Goal: Transaction & Acquisition: Obtain resource

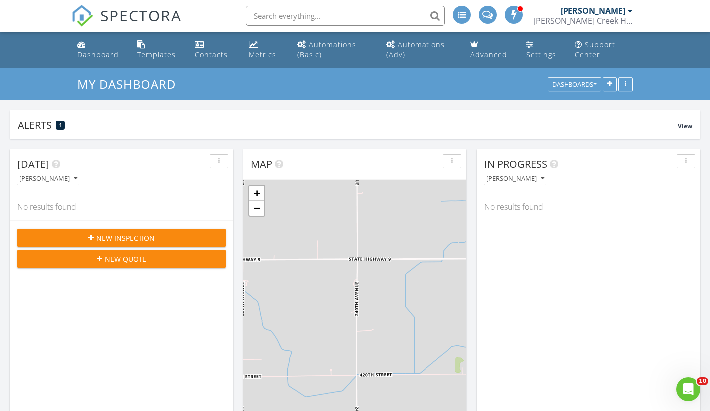
scroll to position [923, 726]
click at [108, 259] on span "New Quote" at bounding box center [126, 259] width 42 height 10
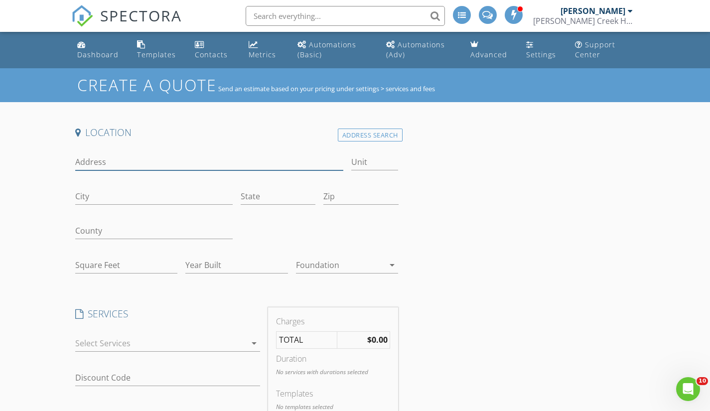
click at [85, 163] on input "Address" at bounding box center [209, 162] width 268 height 16
type input "17685 [PERSON_NAME] DR"
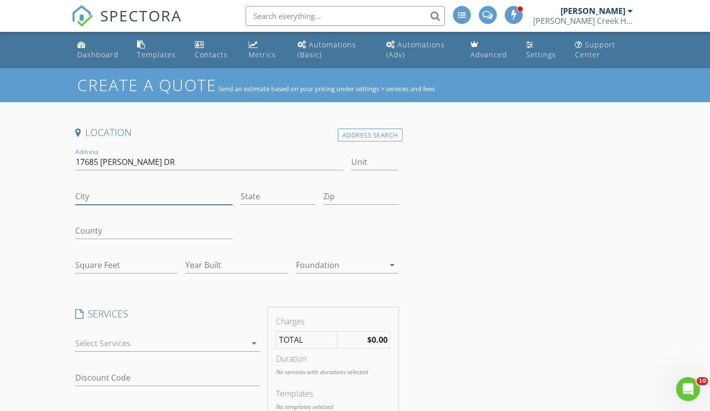
click at [94, 191] on input "City" at bounding box center [154, 196] width 158 height 16
type input "[PERSON_NAME]"
type input "ia"
click at [370, 197] on input "Zip" at bounding box center [361, 196] width 75 height 16
type input "50325"
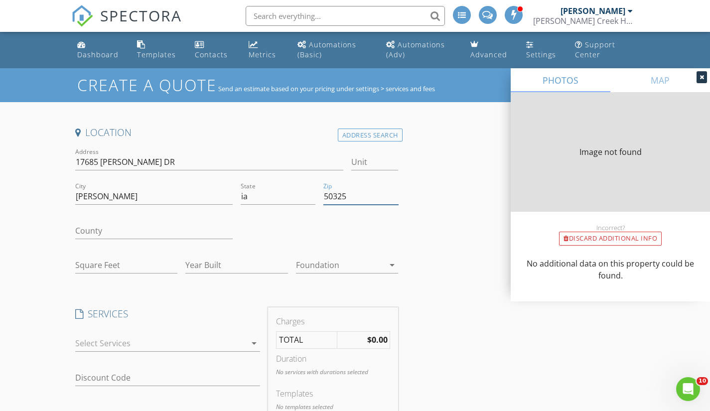
type input "6036"
type input "2023"
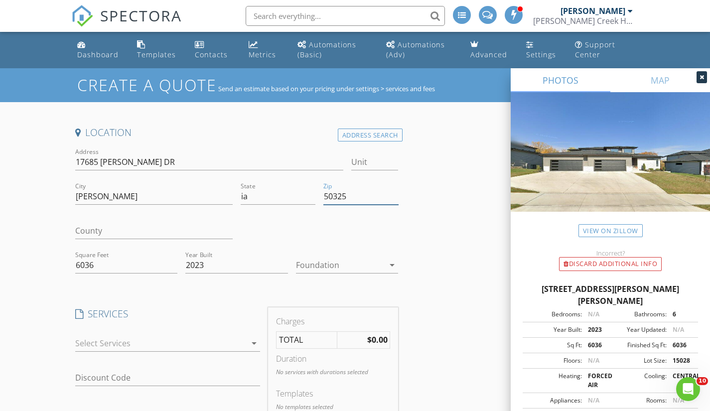
type input "50325"
click at [702, 77] on icon at bounding box center [702, 77] width 4 height 6
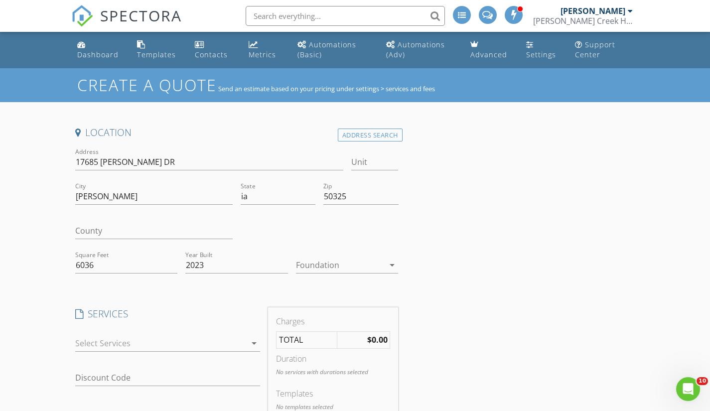
click at [564, 247] on div "Location Address Search Address 17685 Townsend DR Unit City clive State ia Zip …" at bounding box center [355, 410] width 568 height 569
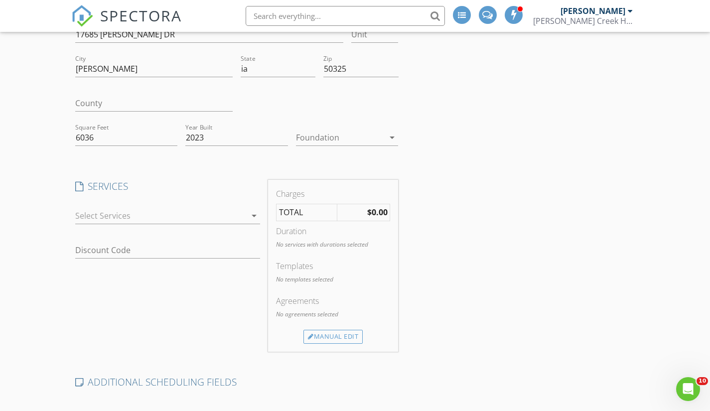
scroll to position [140, 0]
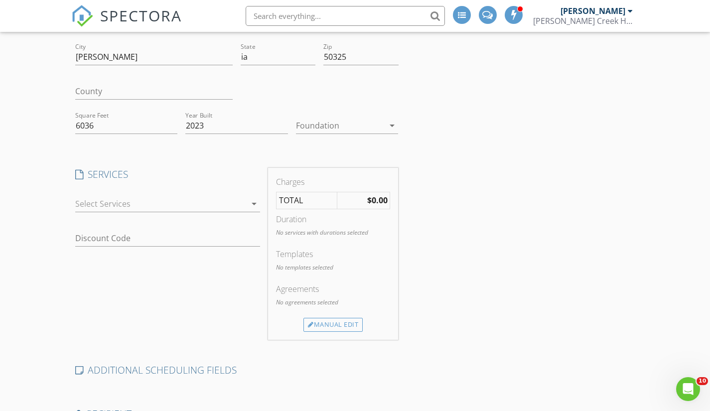
click at [243, 206] on div at bounding box center [161, 204] width 172 height 16
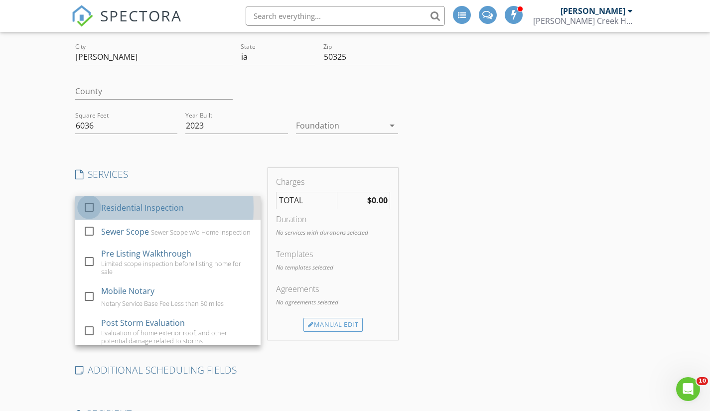
click at [86, 206] on div at bounding box center [89, 206] width 17 height 17
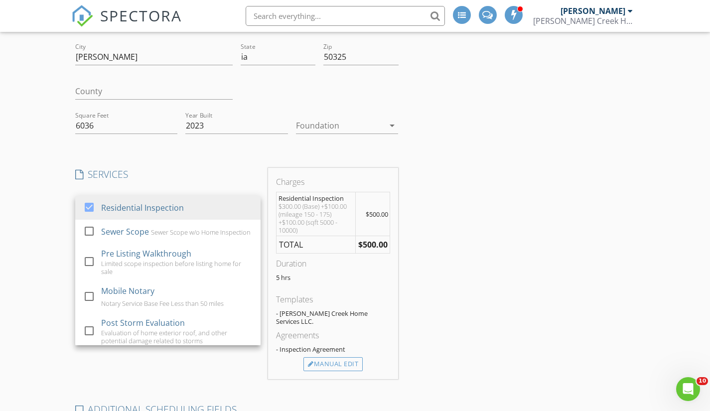
click at [8, 214] on div "Create a Quote Send an estimate based on your pricing under settings > services…" at bounding box center [355, 273] width 710 height 689
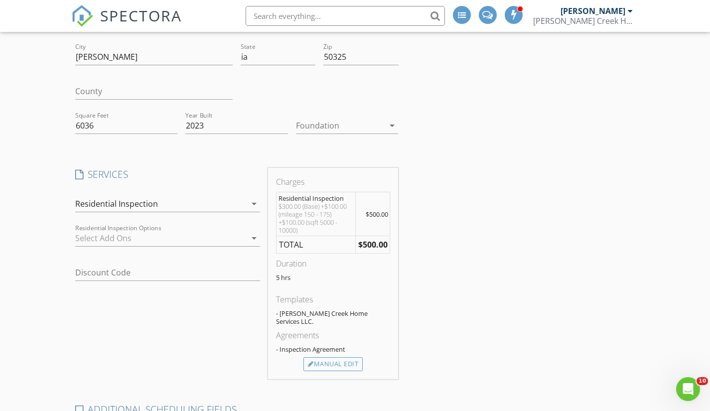
click at [24, 315] on div "Create a Quote Send an estimate based on your pricing under settings > services…" at bounding box center [355, 273] width 710 height 689
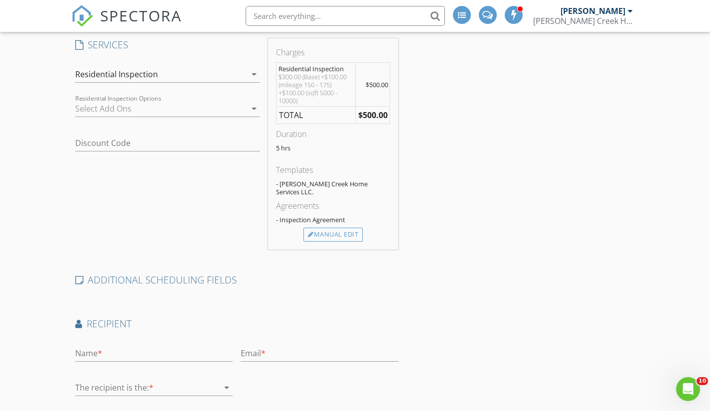
scroll to position [273, 0]
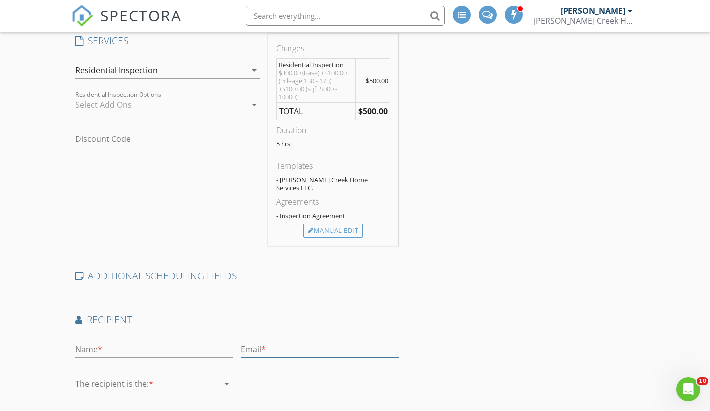
click at [268, 342] on input "text" at bounding box center [320, 350] width 158 height 16
type input "jbrannen.gi@gmail.com"
click at [106, 342] on input "text" at bounding box center [154, 350] width 158 height 16
type input "Jeffrey Brannen"
click at [82, 376] on div at bounding box center [147, 384] width 144 height 16
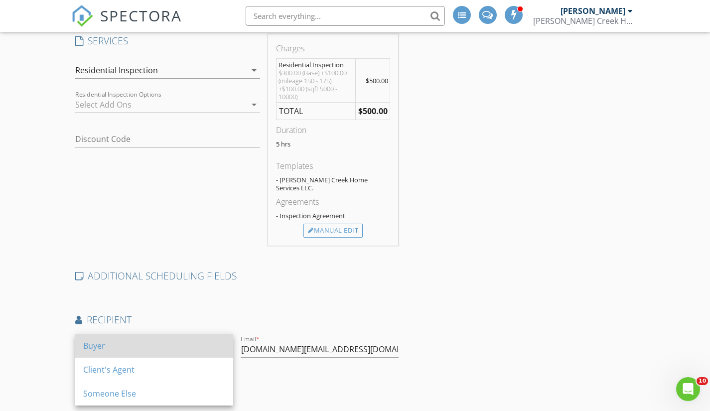
click at [103, 344] on div "Buyer" at bounding box center [154, 346] width 142 height 12
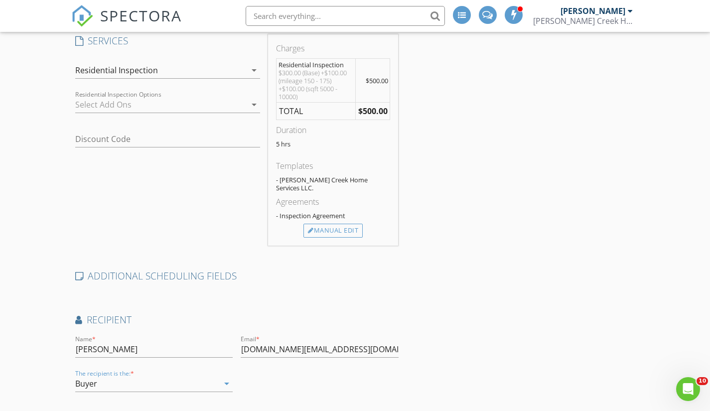
click at [506, 348] on div "Location Address Search Address 17685 Townsend DR Unit City clive State ia Zip …" at bounding box center [355, 157] width 568 height 608
click at [548, 320] on div "Location Address Search Address 17685 Townsend DR Unit City clive State ia Zip …" at bounding box center [355, 157] width 568 height 608
click at [667, 294] on div "Create a Quote Send an estimate based on your pricing under settings > services…" at bounding box center [355, 139] width 710 height 689
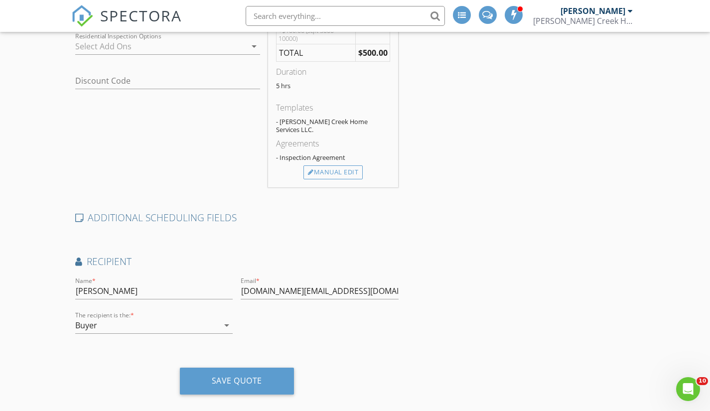
scroll to position [333, 0]
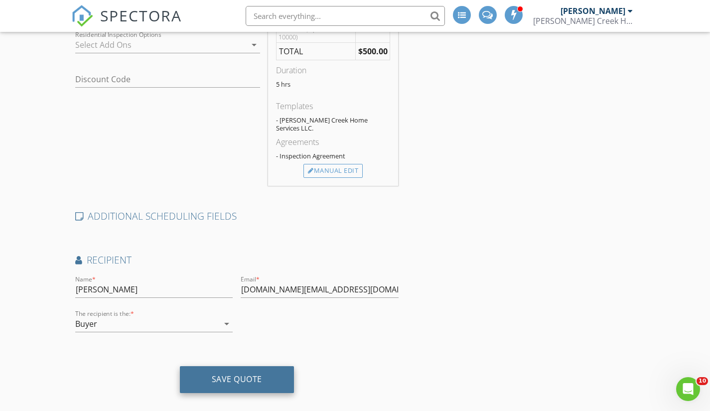
click at [270, 378] on div "Save Quote" at bounding box center [237, 379] width 114 height 27
